Goal: Check status: Check status

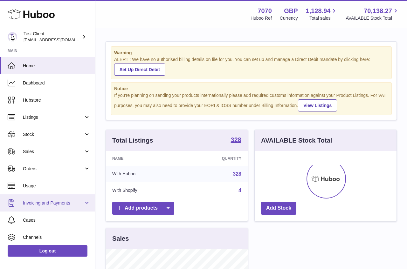
scroll to position [99, 142]
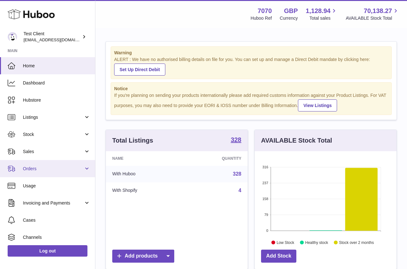
click at [39, 163] on link "Orders" at bounding box center [47, 168] width 95 height 17
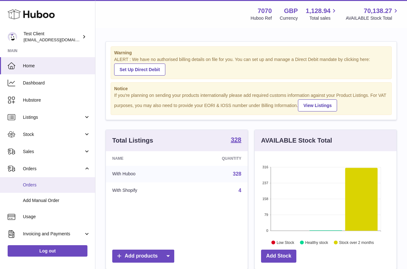
click at [47, 184] on span "Orders" at bounding box center [56, 185] width 67 height 6
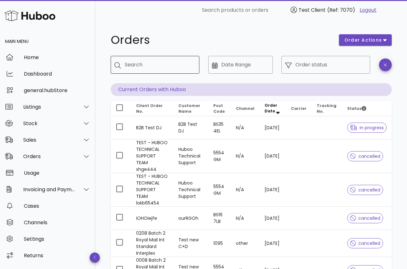
click at [162, 68] on input "Search" at bounding box center [160, 65] width 70 height 10
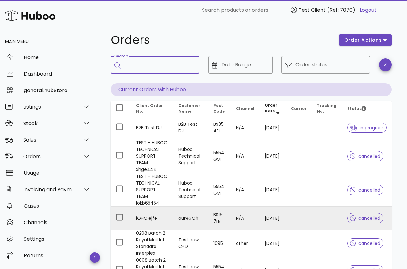
click at [149, 230] on td "iOHOiejfe" at bounding box center [152, 218] width 42 height 23
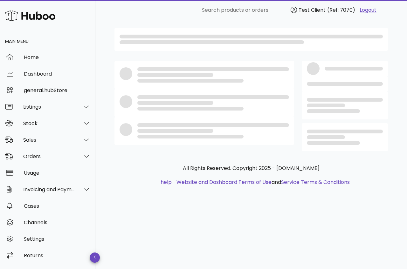
click at [149, 232] on div "All Rights Reserved. Copyright 2025 - huboo.co.uk help Website and Dashboard Te…" at bounding box center [251, 144] width 312 height 249
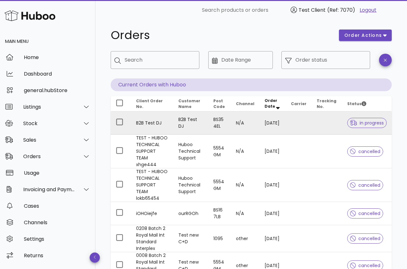
scroll to position [4, 0]
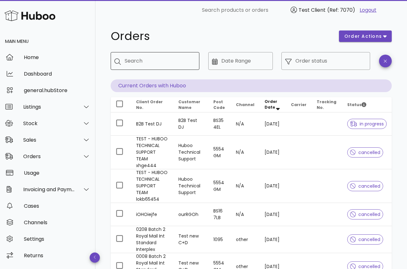
click at [150, 61] on input "Search" at bounding box center [160, 61] width 70 height 10
type input "****"
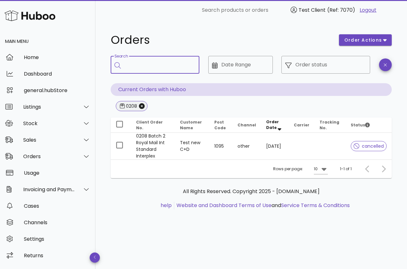
click at [142, 109] on span "0208" at bounding box center [132, 106] width 24 height 10
click at [143, 106] on icon "Close" at bounding box center [142, 106] width 6 height 6
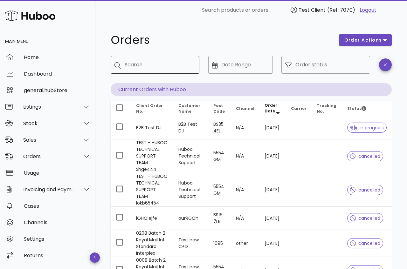
click at [163, 68] on input "Search" at bounding box center [160, 65] width 70 height 10
type input "***"
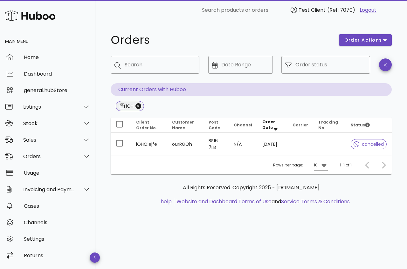
click at [142, 104] on span "iOH" at bounding box center [130, 106] width 28 height 10
click at [137, 107] on icon "Close" at bounding box center [138, 106] width 6 height 6
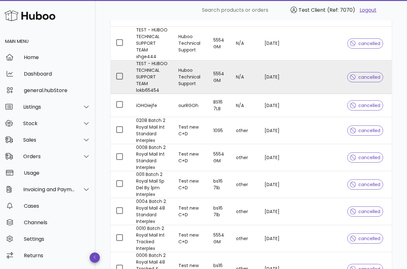
scroll to position [213, 0]
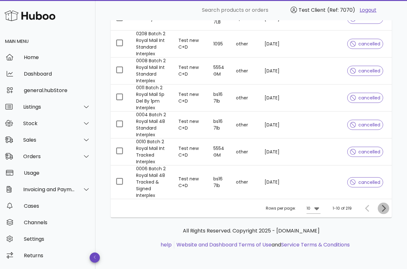
click at [381, 211] on icon "Next page" at bounding box center [384, 209] width 8 height 8
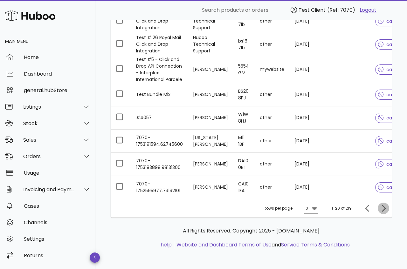
click at [383, 210] on icon "Next page" at bounding box center [384, 208] width 4 height 7
